Goal: Find specific page/section

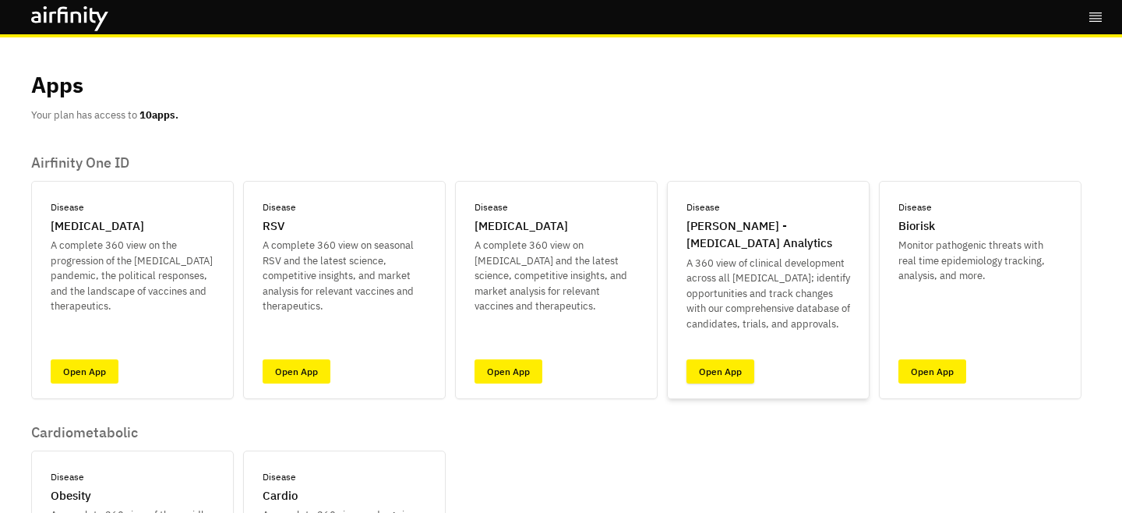
click at [718, 368] on link "Open App" at bounding box center [720, 371] width 68 height 24
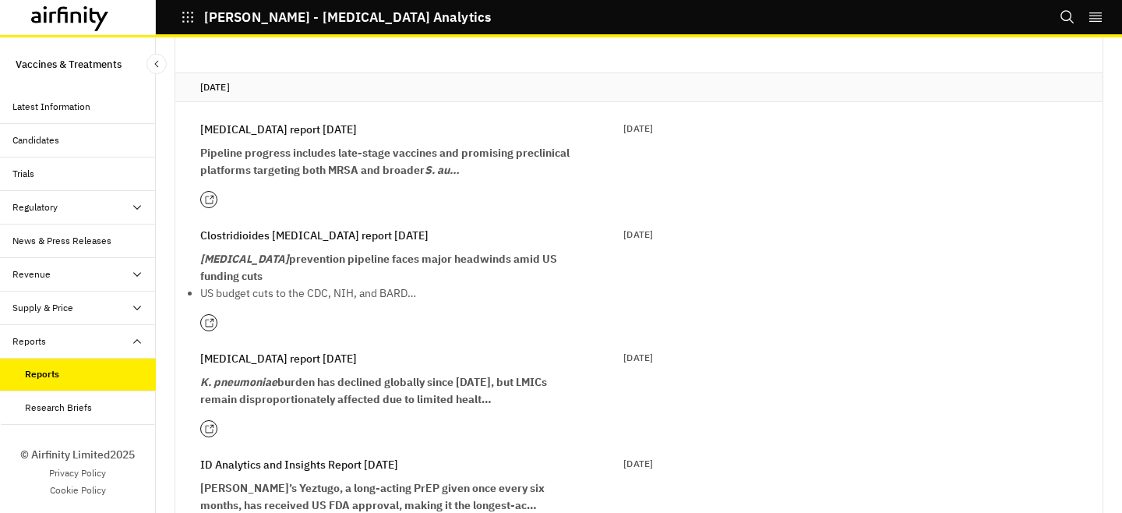
scroll to position [356, 0]
